Goal: Complete application form

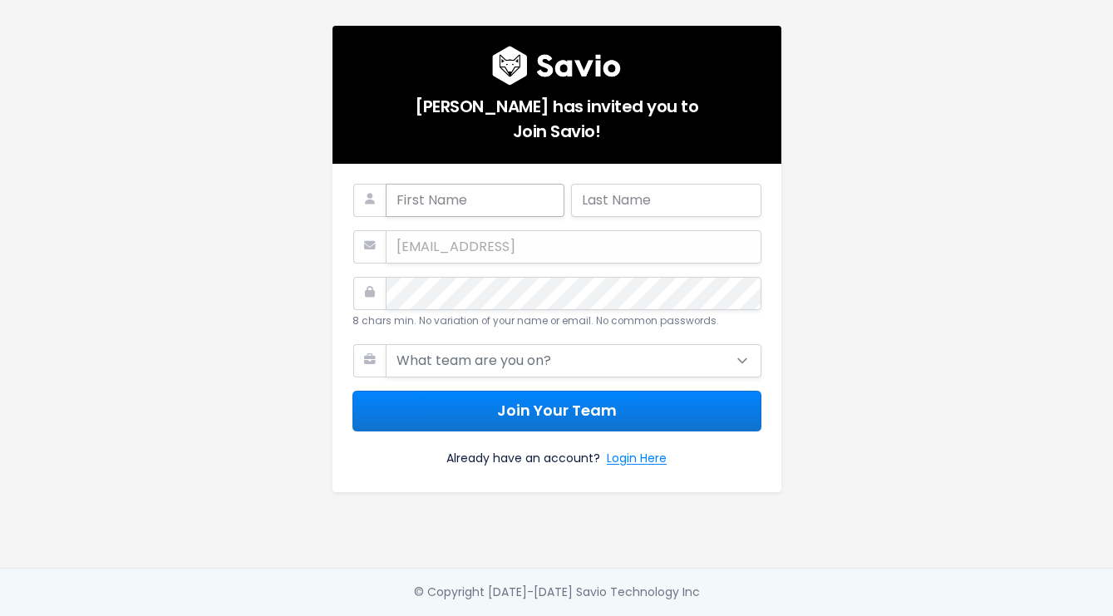
click at [473, 184] on input "text" at bounding box center [475, 200] width 179 height 33
type input "Mark"
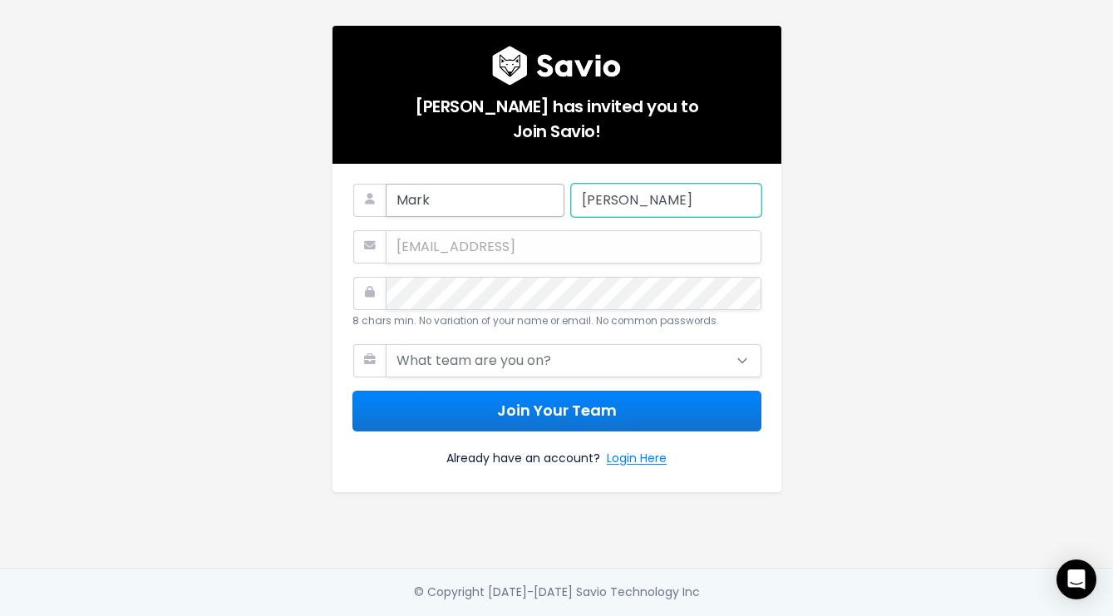
type input "[PERSON_NAME]"
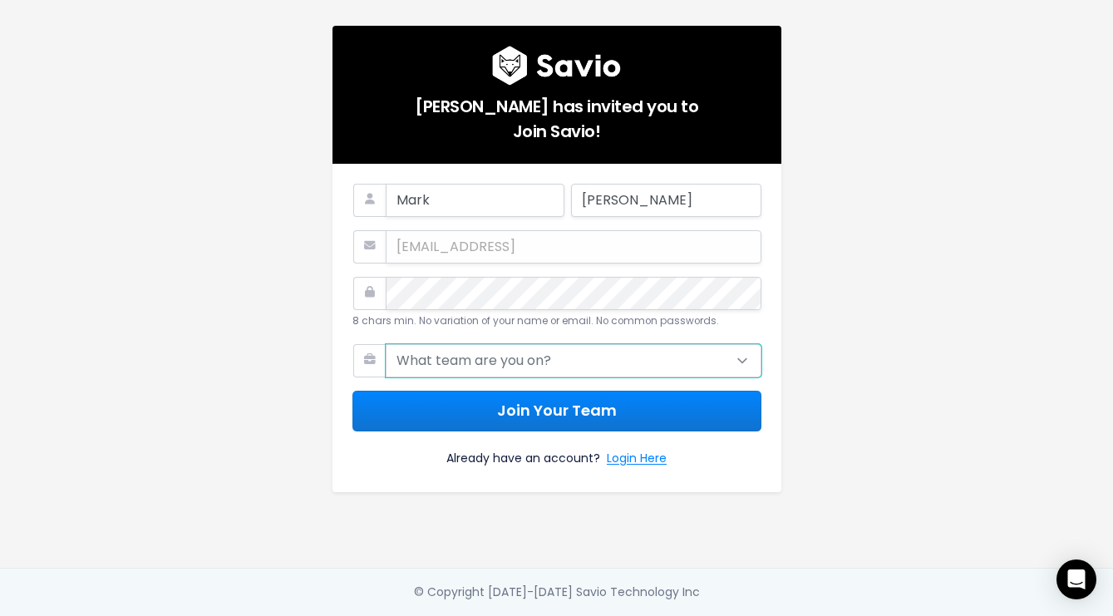
click at [497, 357] on select "What team are you on? Support Product Sales Customer Success Marketing Other" at bounding box center [574, 360] width 376 height 33
select select "PRODUCT"
click at [386, 344] on select "What team are you on? Support Product Sales Customer Success Marketing Other" at bounding box center [574, 360] width 376 height 33
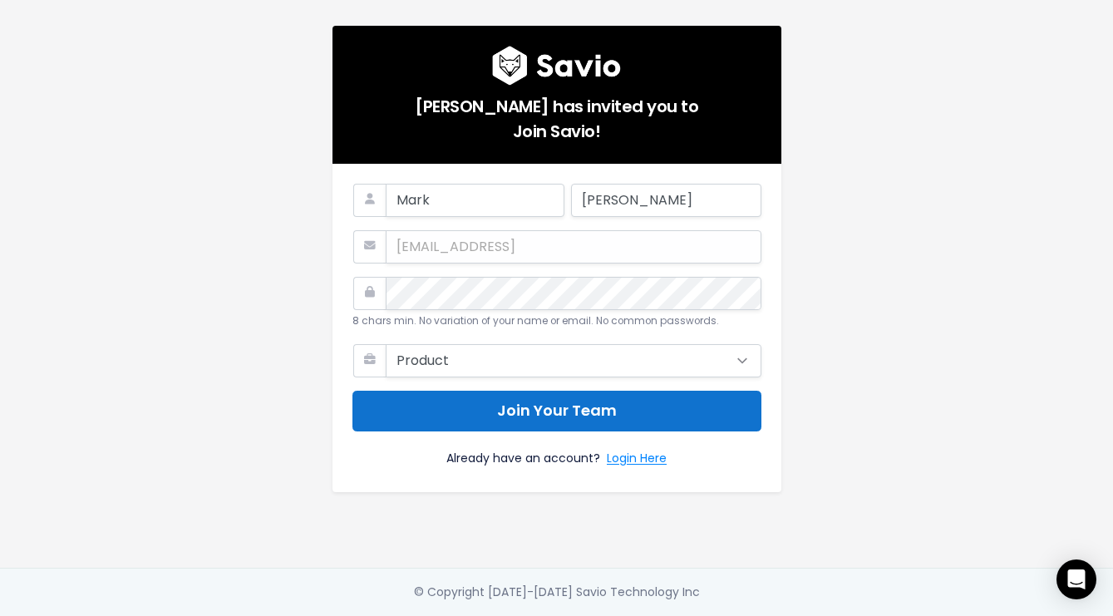
click at [535, 404] on button "Join Your Team" at bounding box center [556, 411] width 409 height 41
